Goal: Transaction & Acquisition: Purchase product/service

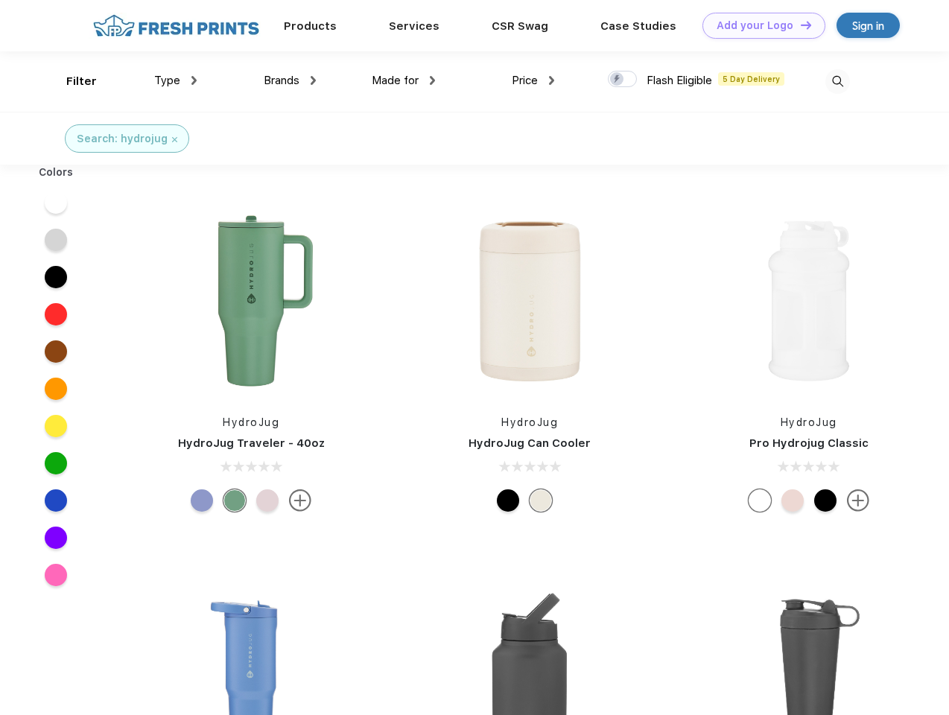
click at [758, 25] on link "Add your Logo Design Tool" at bounding box center [763, 26] width 123 height 26
click at [0, 0] on div "Design Tool" at bounding box center [0, 0] width 0 height 0
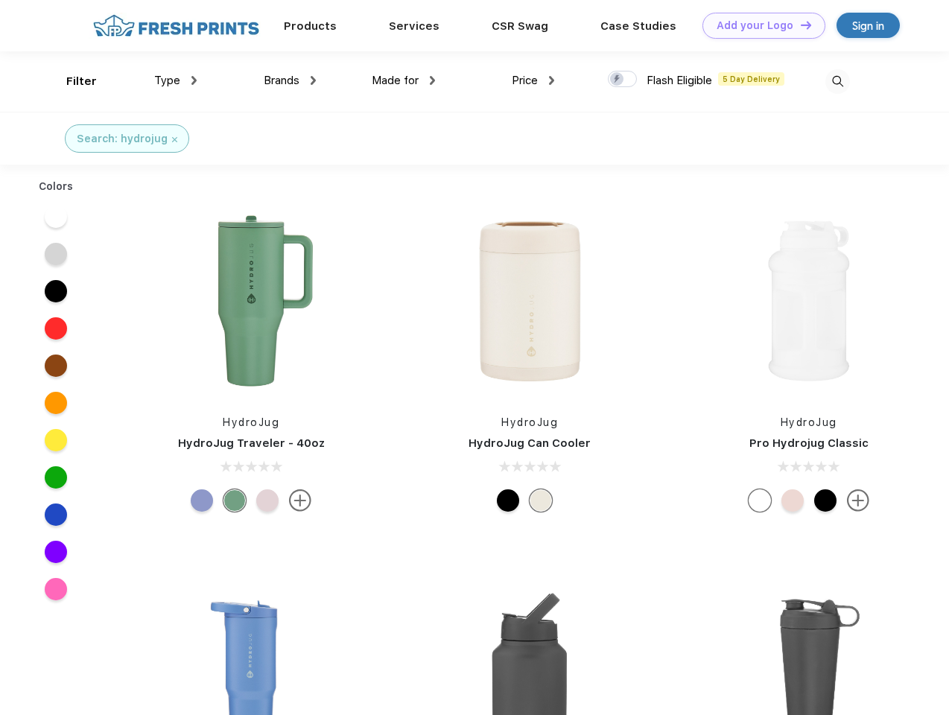
click at [799, 25] on link "Add your Logo Design Tool" at bounding box center [763, 26] width 123 height 26
click at [71, 81] on div "Filter" at bounding box center [81, 81] width 31 height 17
click at [176, 80] on span "Type" at bounding box center [167, 80] width 26 height 13
click at [290, 80] on span "Brands" at bounding box center [282, 80] width 36 height 13
click at [404, 80] on span "Made for" at bounding box center [395, 80] width 47 height 13
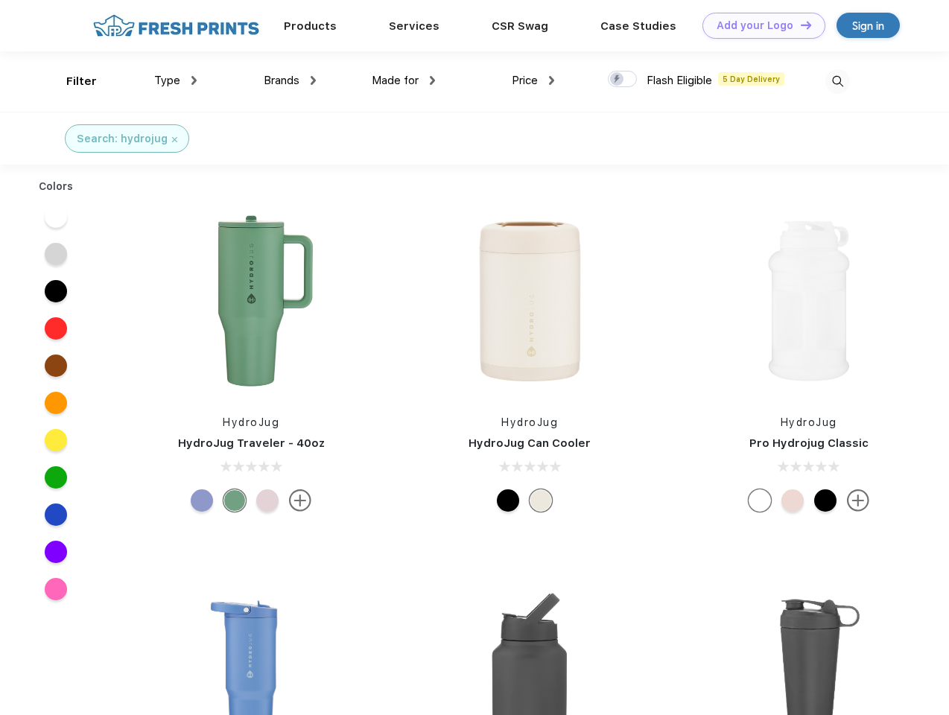
click at [533, 80] on span "Price" at bounding box center [525, 80] width 26 height 13
click at [623, 80] on div at bounding box center [622, 79] width 29 height 16
click at [617, 80] on input "checkbox" at bounding box center [613, 75] width 10 height 10
click at [837, 81] on img at bounding box center [837, 81] width 25 height 25
